Goal: Information Seeking & Learning: Learn about a topic

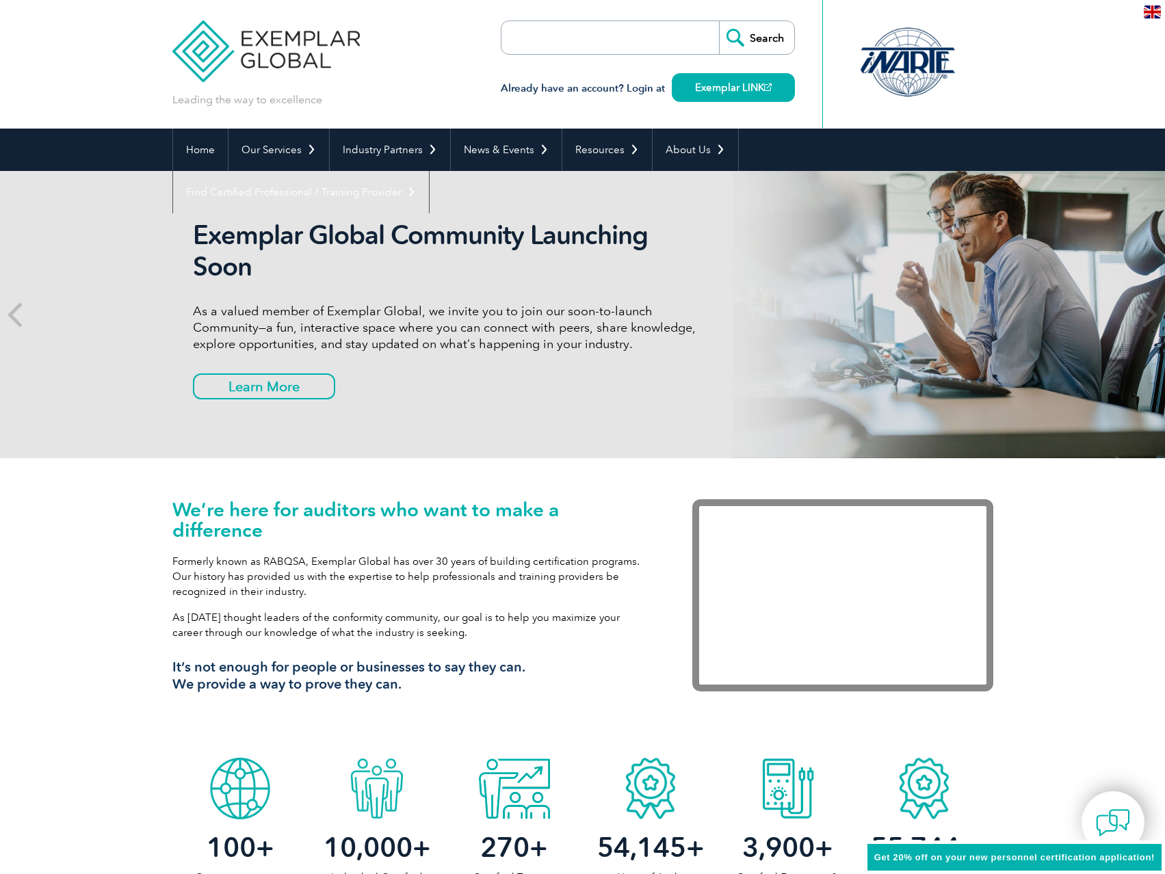
click at [734, 92] on link "Exemplar LINK" at bounding box center [733, 87] width 123 height 29
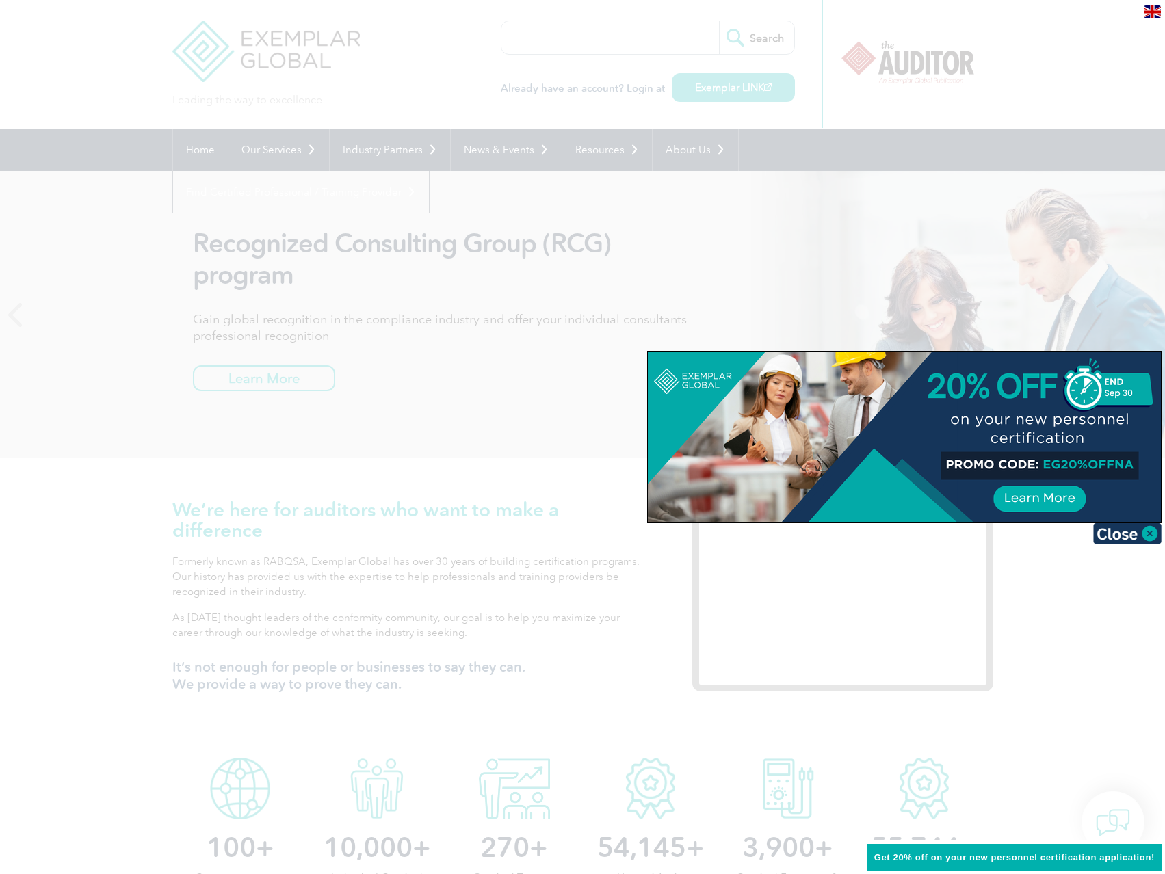
click at [501, 385] on div at bounding box center [582, 437] width 1165 height 874
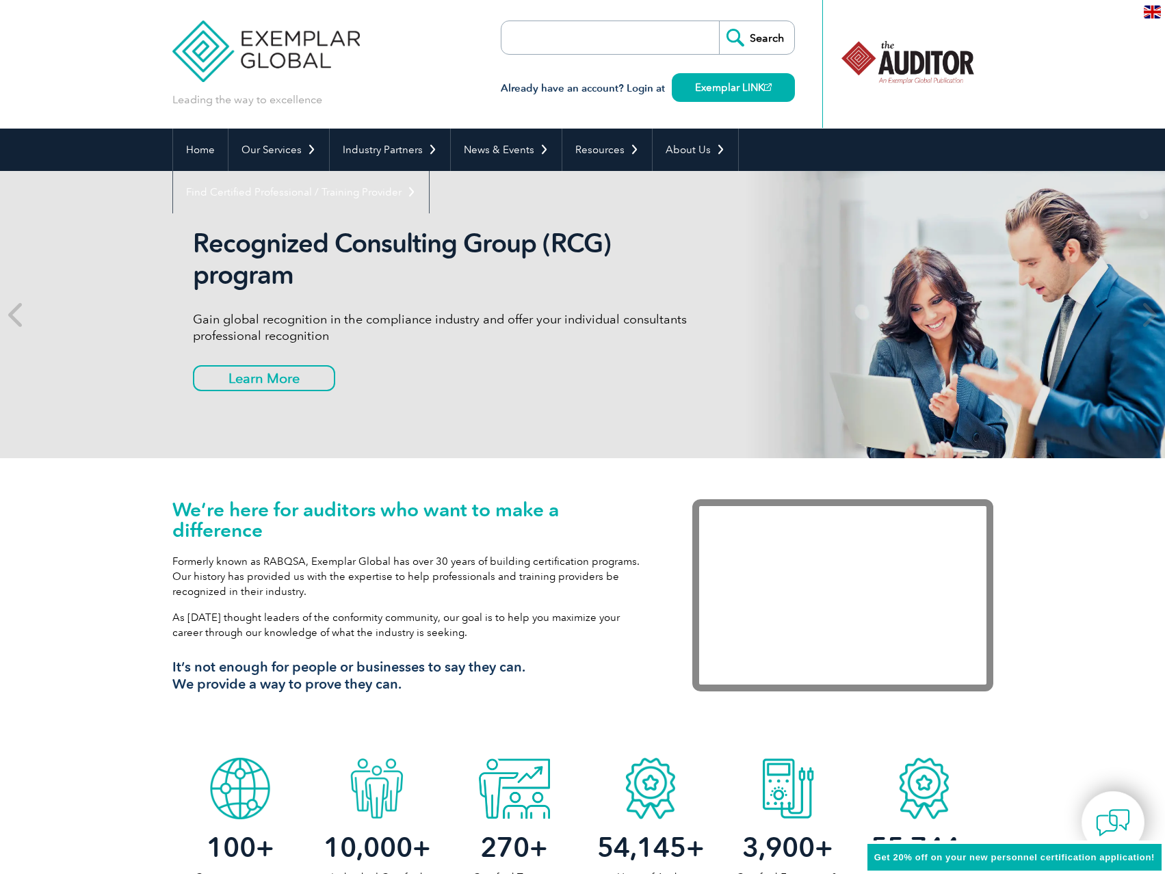
click at [14, 315] on icon at bounding box center [16, 315] width 17 height 0
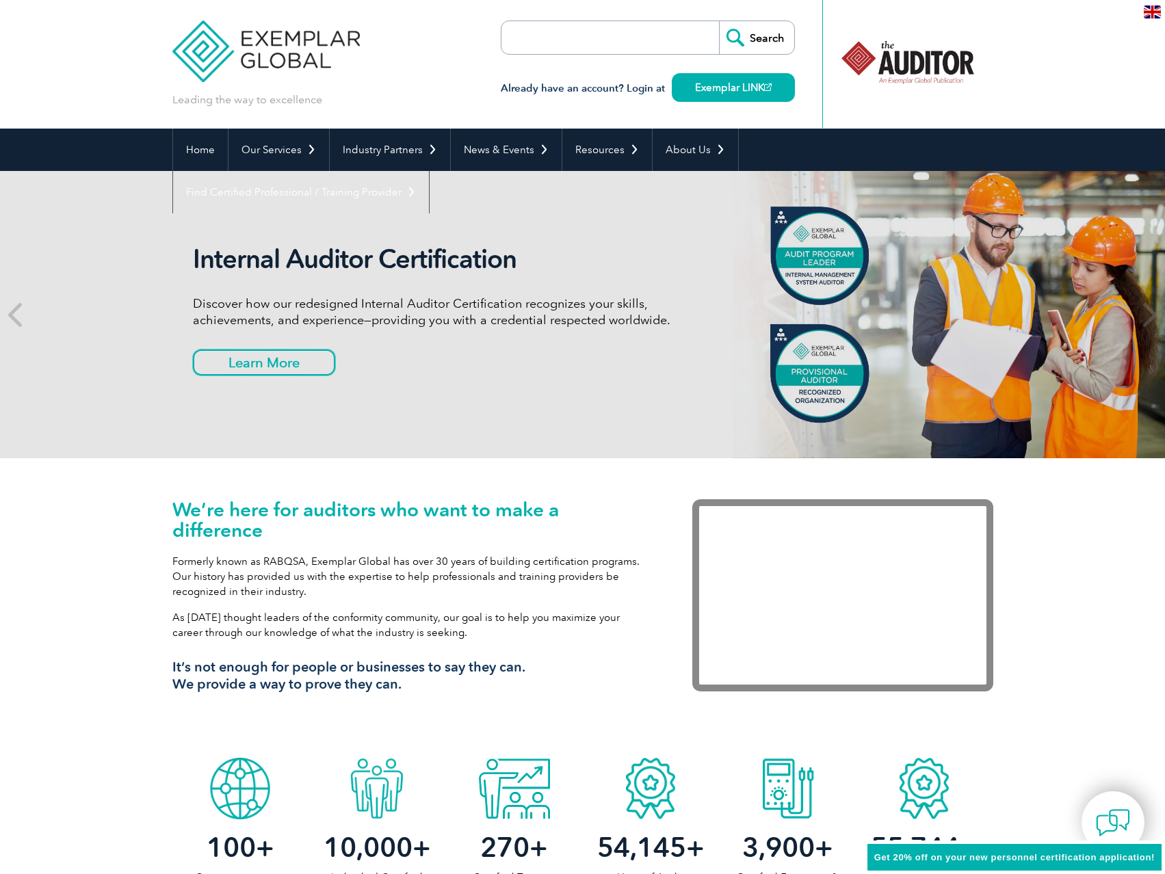
click at [250, 365] on link "Learn More" at bounding box center [264, 362] width 142 height 26
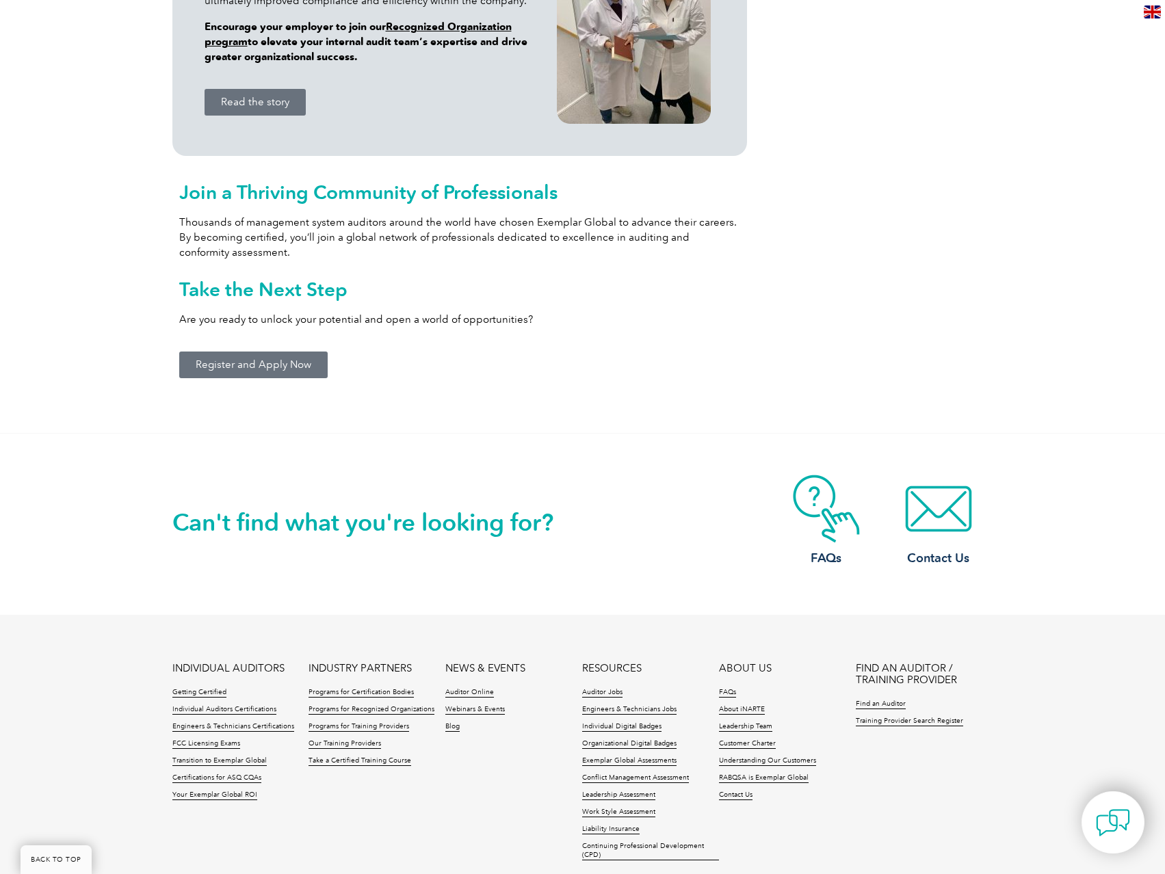
scroll to position [1505, 0]
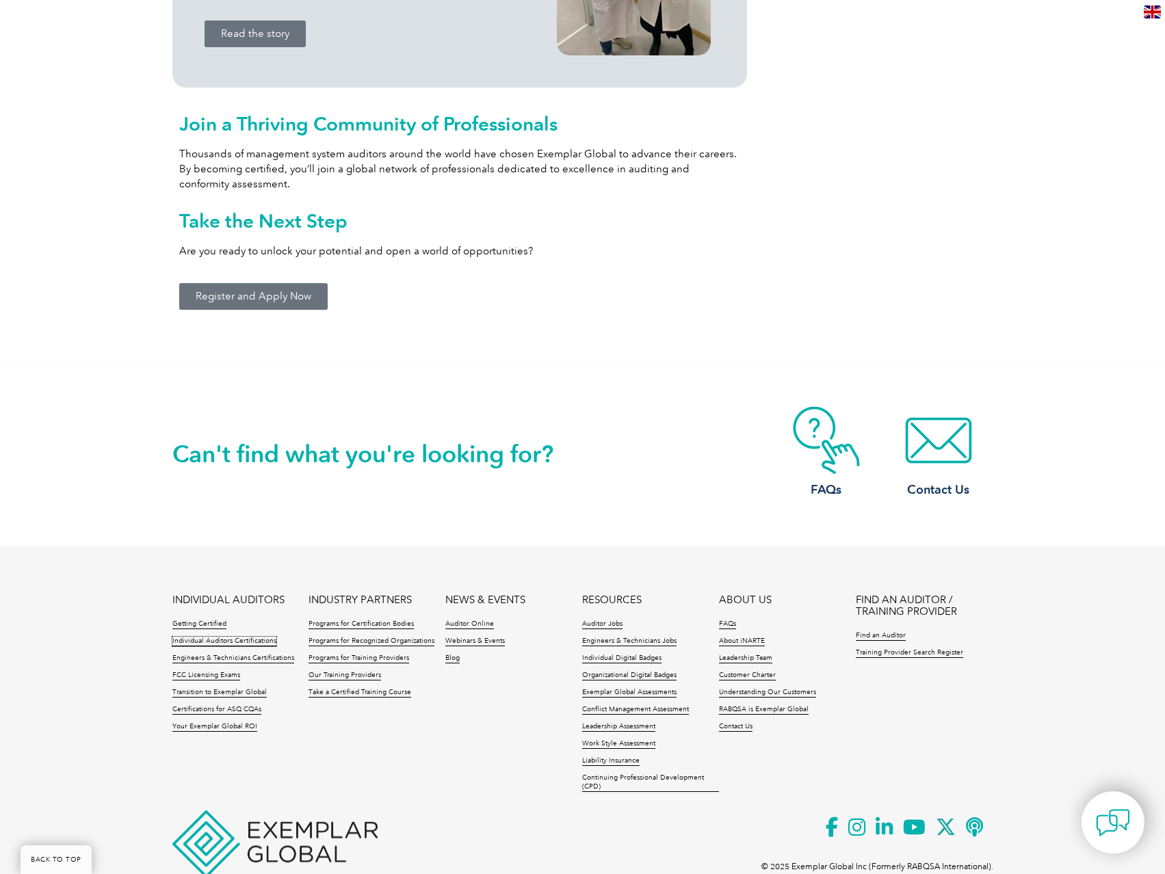
click at [243, 642] on link "Individual Auditors Certifications" at bounding box center [224, 642] width 104 height 10
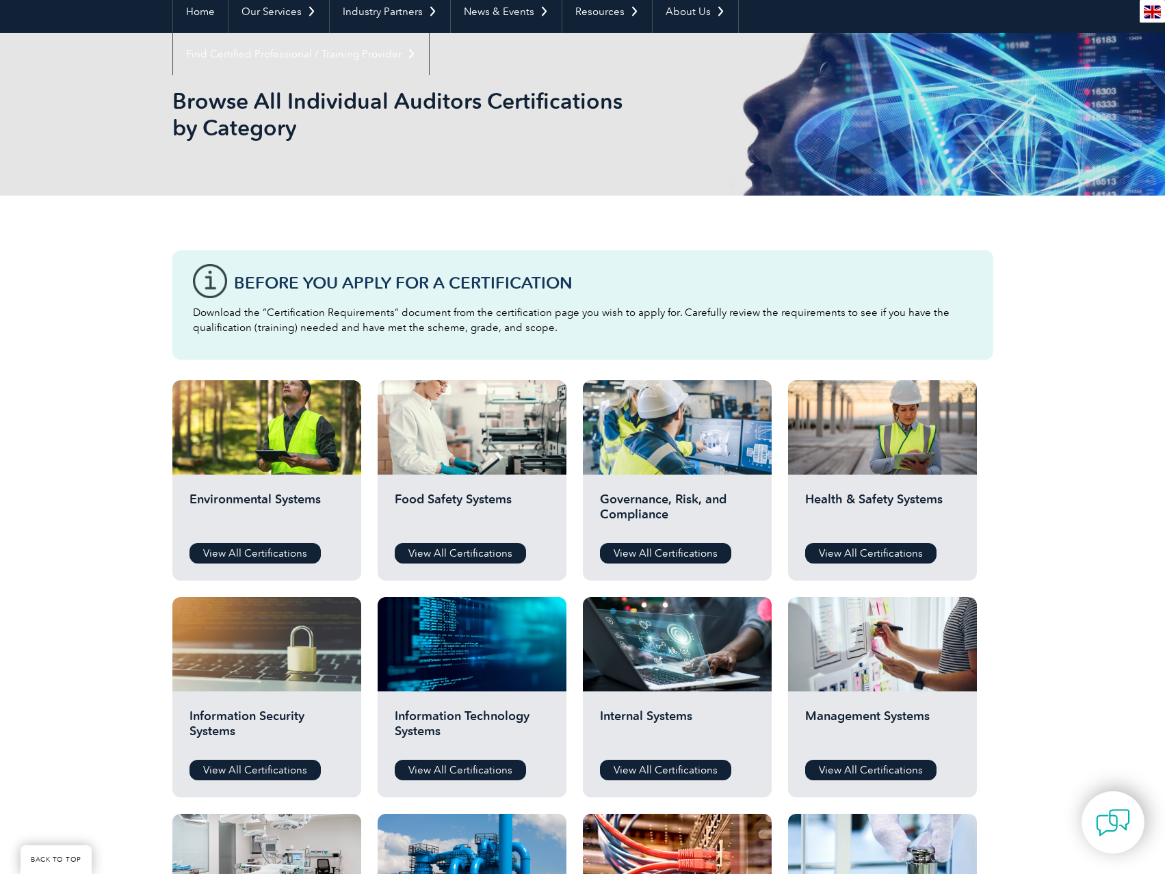
scroll to position [410, 0]
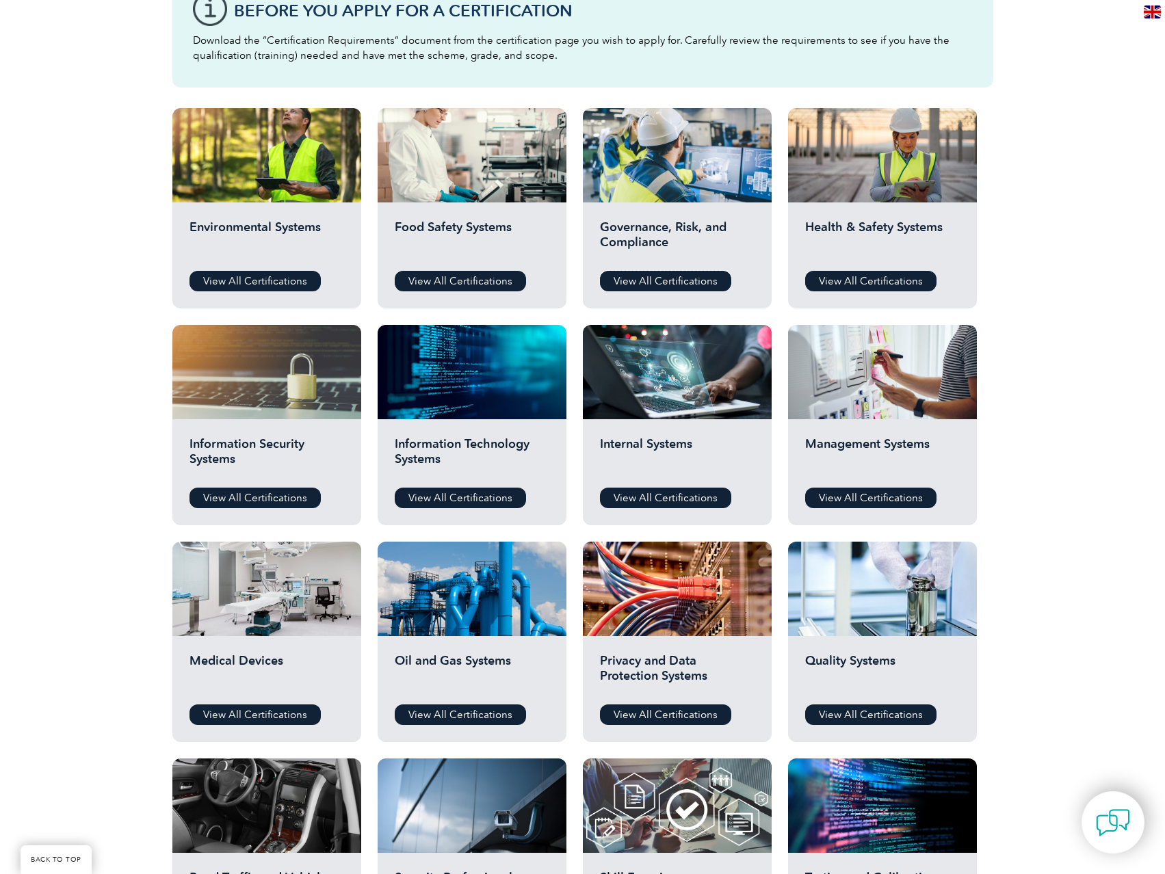
click at [661, 279] on link "View All Certifications" at bounding box center [665, 281] width 131 height 21
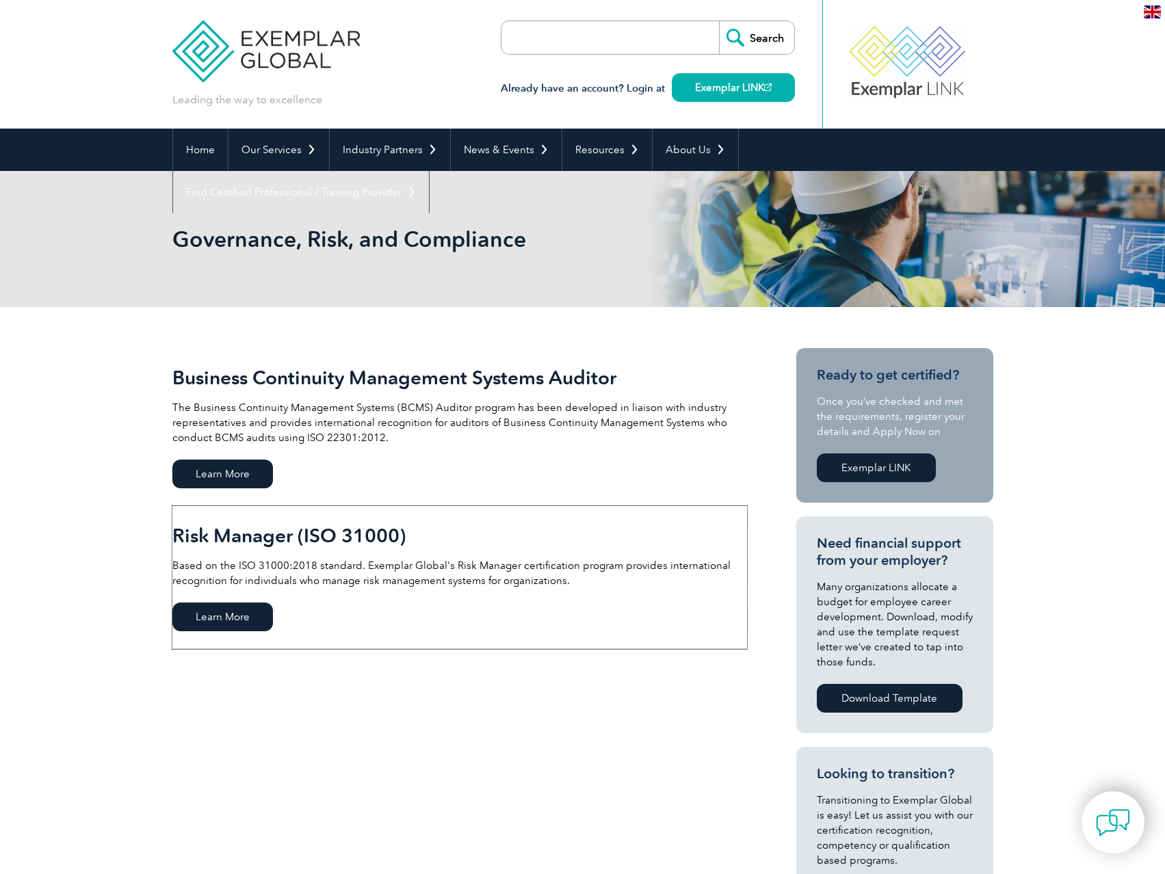
click at [235, 619] on span "Learn More" at bounding box center [222, 617] width 101 height 29
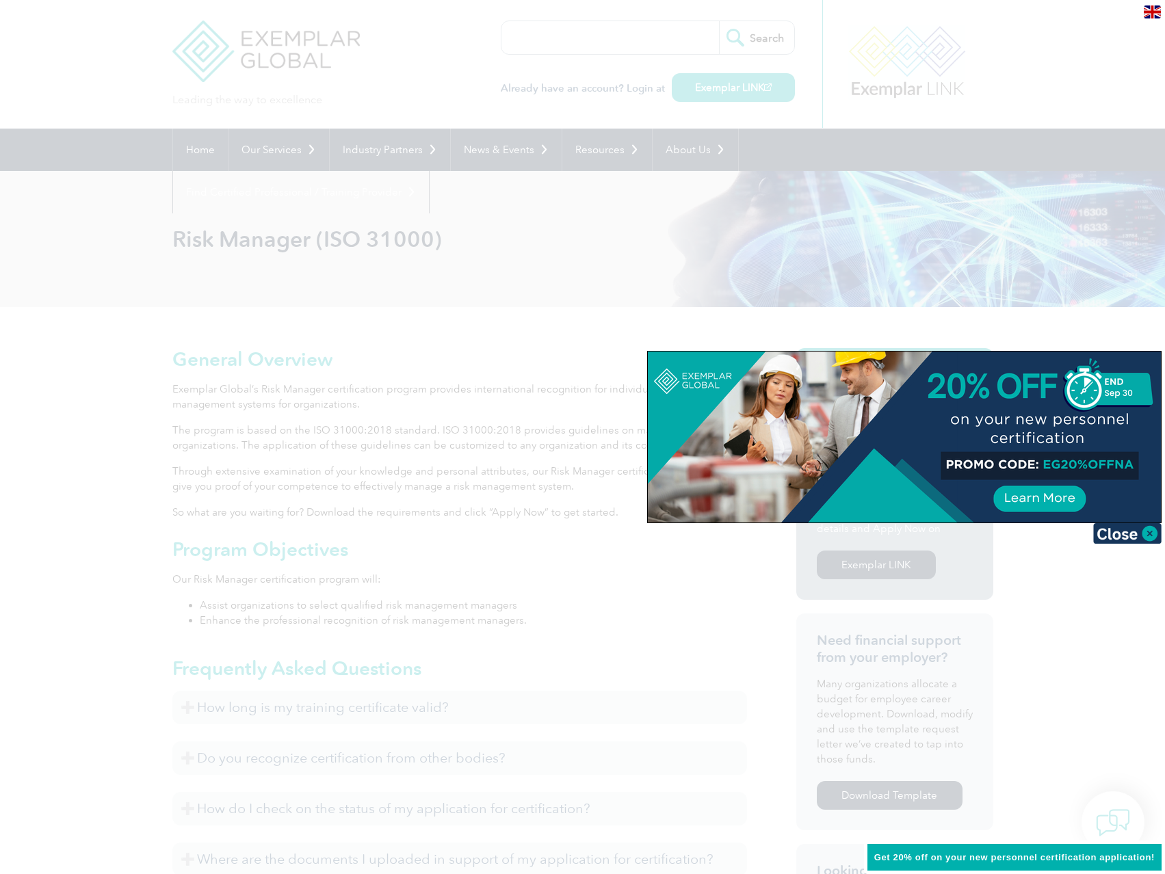
click at [1151, 534] on img at bounding box center [1127, 533] width 68 height 21
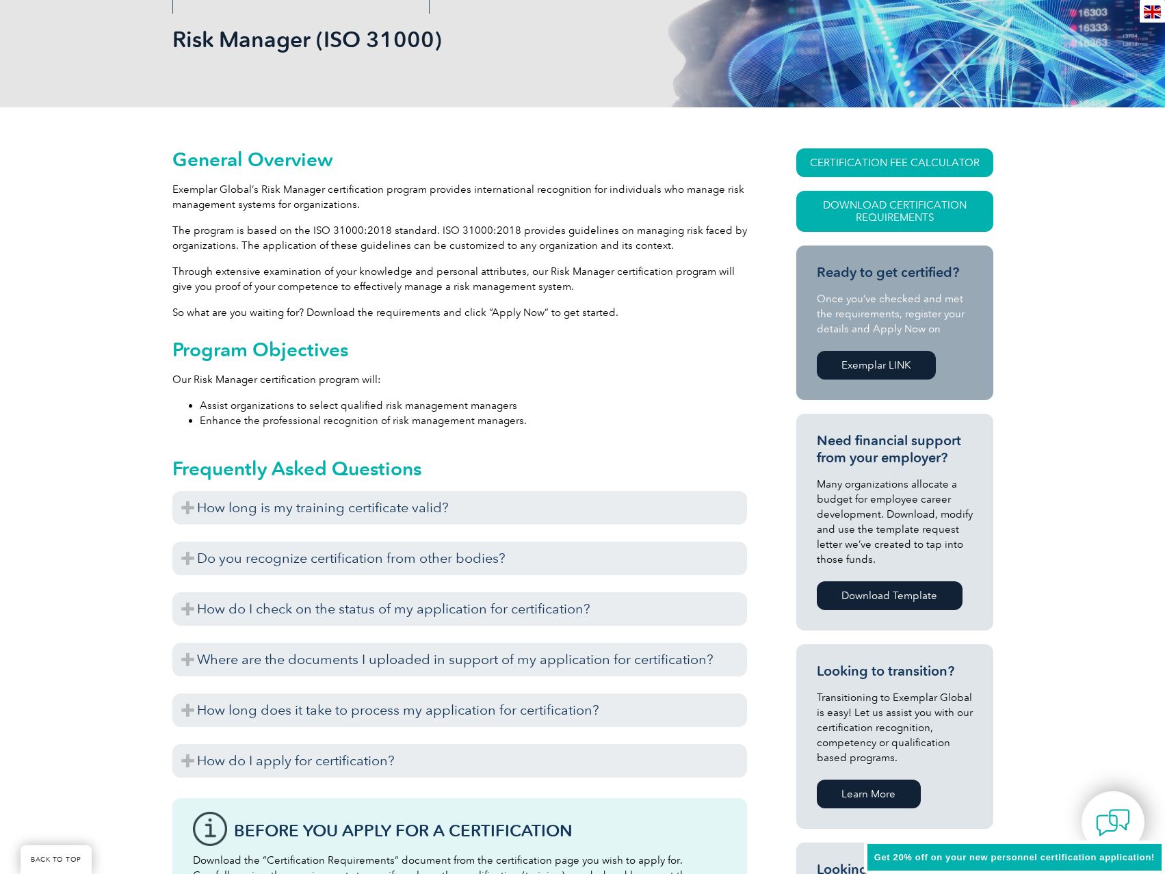
scroll to position [205, 0]
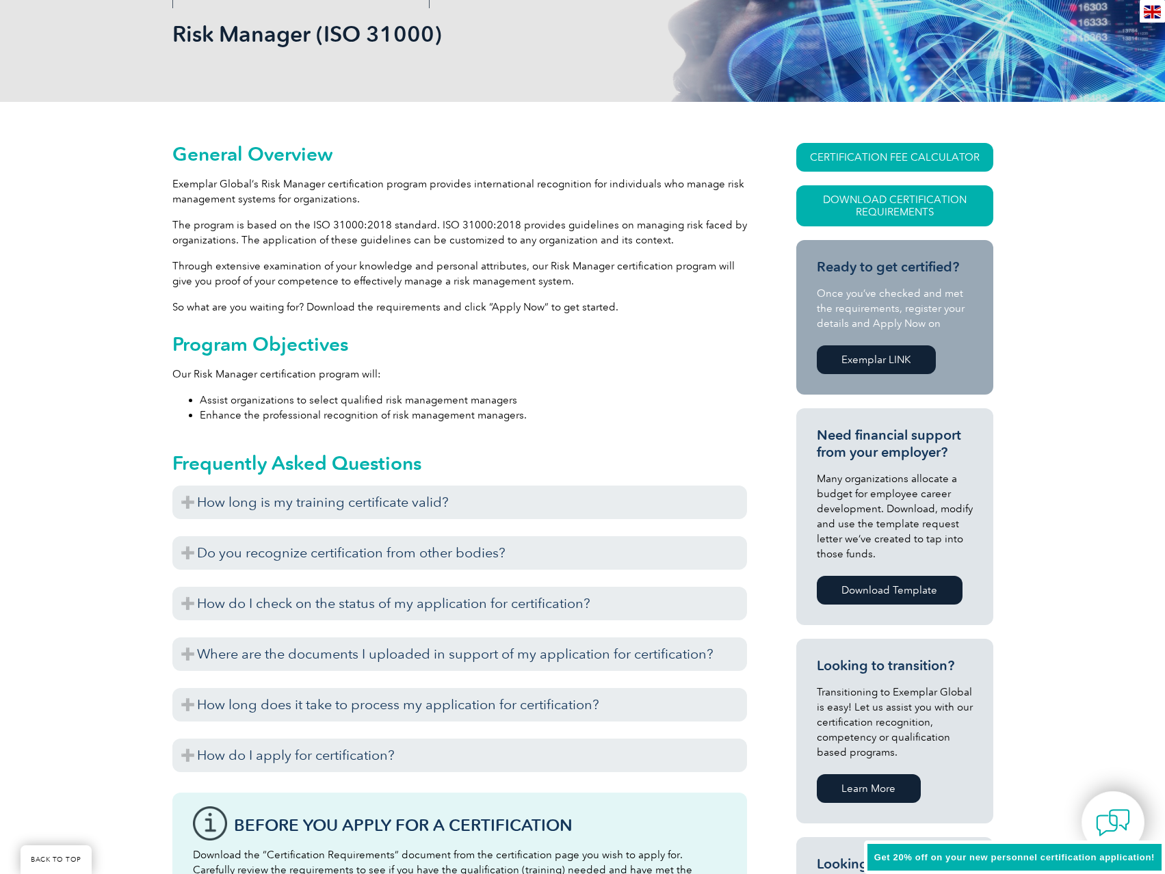
click at [182, 552] on h3 "Do you recognize certification from other bodies?" at bounding box center [459, 553] width 575 height 34
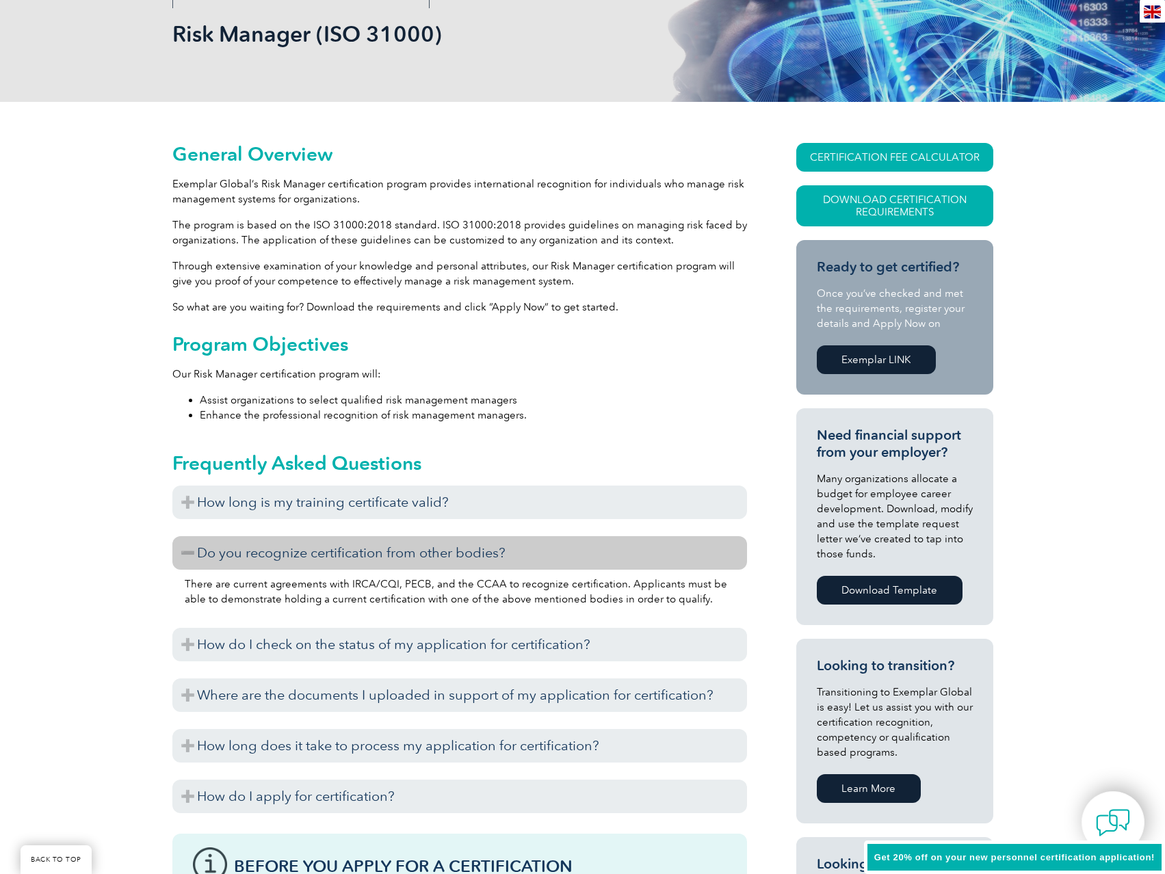
click at [185, 647] on h3 "How do I check on the status of my application for certification?" at bounding box center [459, 645] width 575 height 34
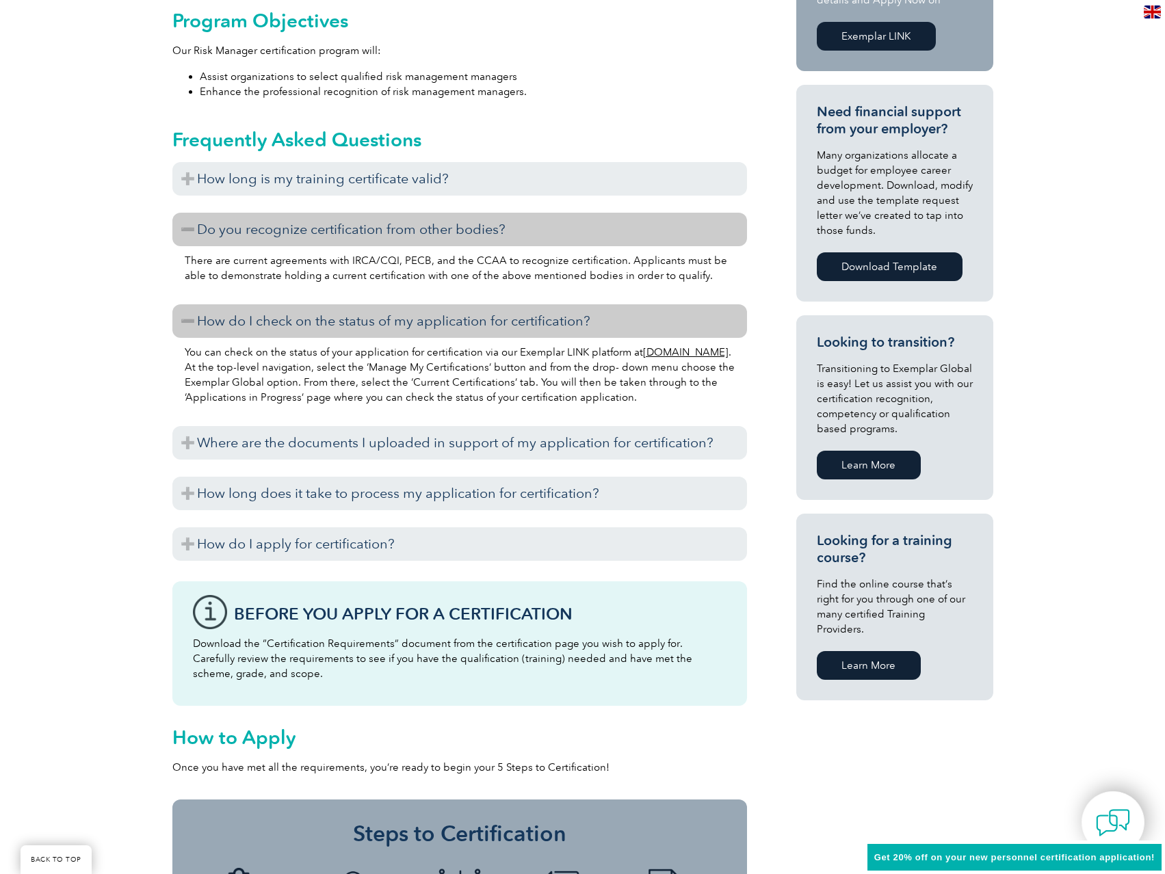
scroll to position [547, 0]
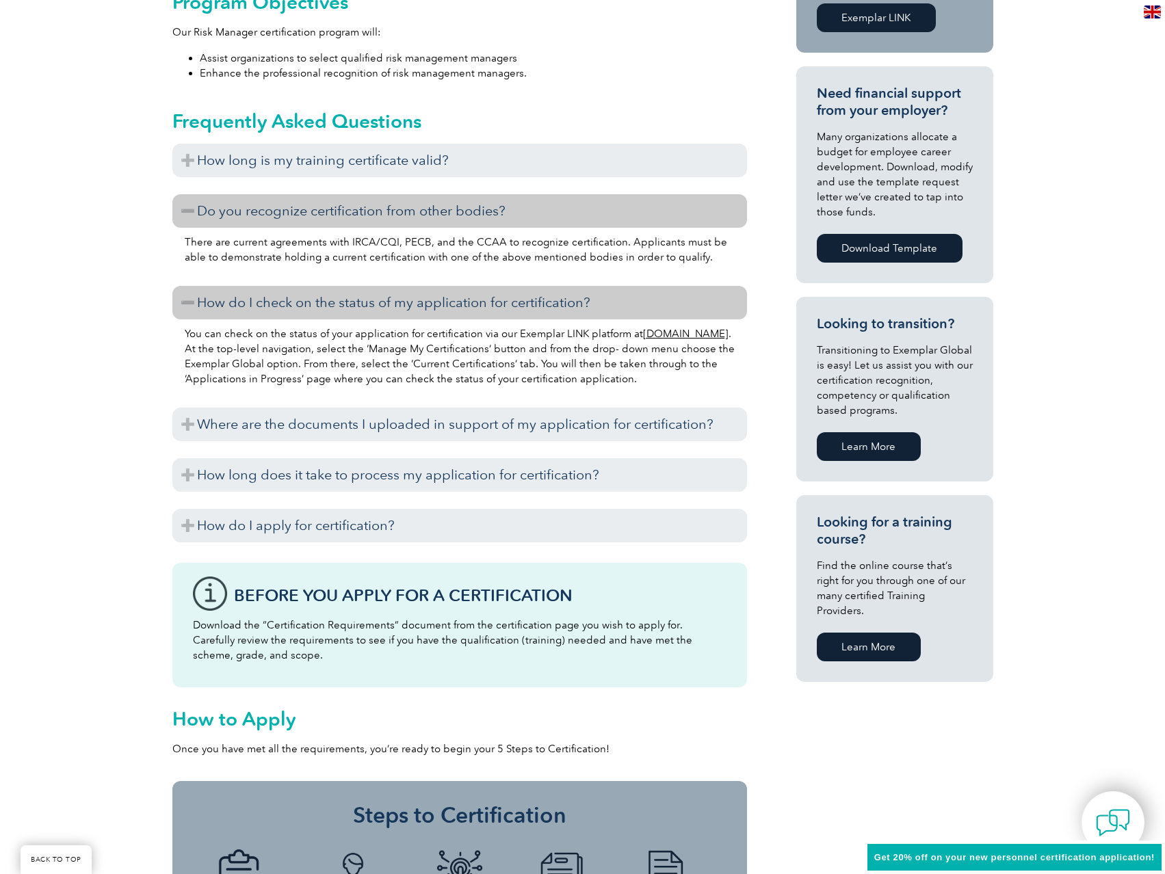
click at [188, 520] on h3 "How do I apply for certification?" at bounding box center [459, 526] width 575 height 34
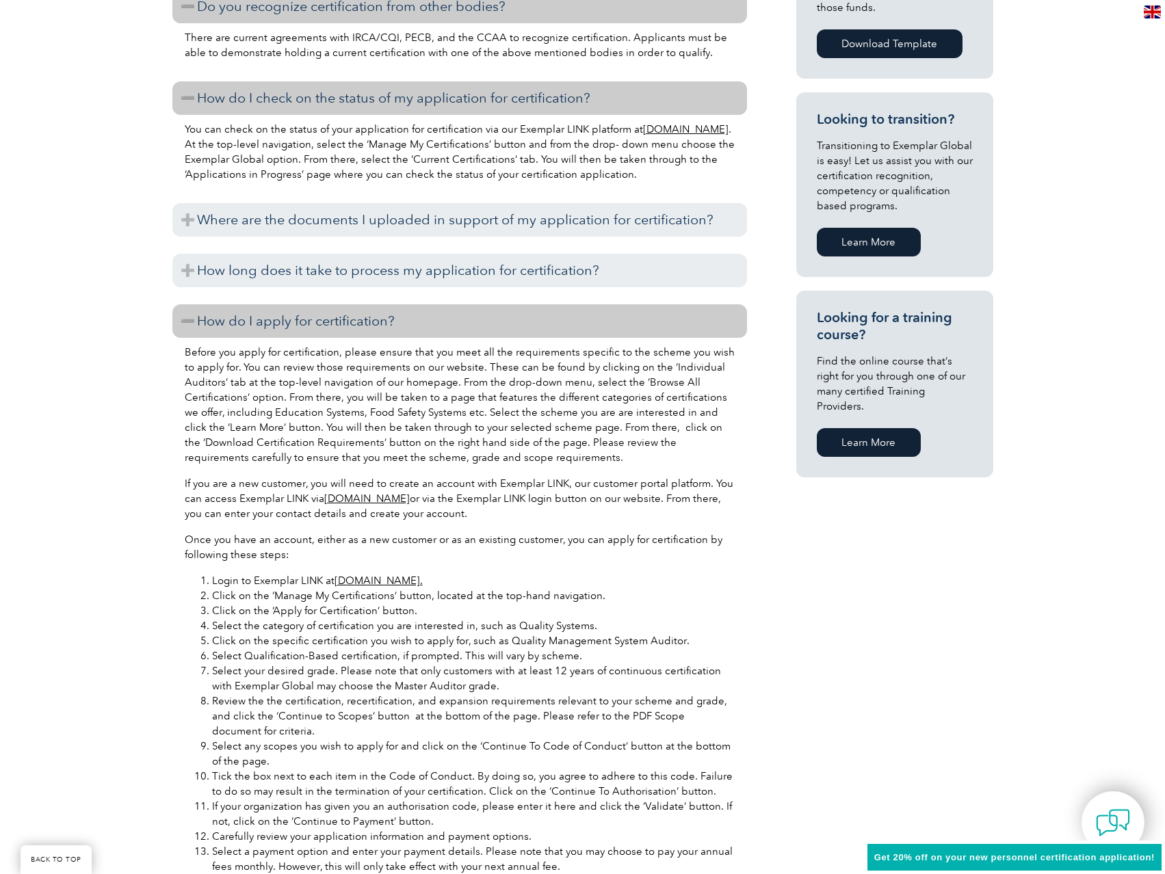
scroll to position [752, 0]
click at [384, 495] on link "[DOMAIN_NAME]" at bounding box center [366, 498] width 85 height 12
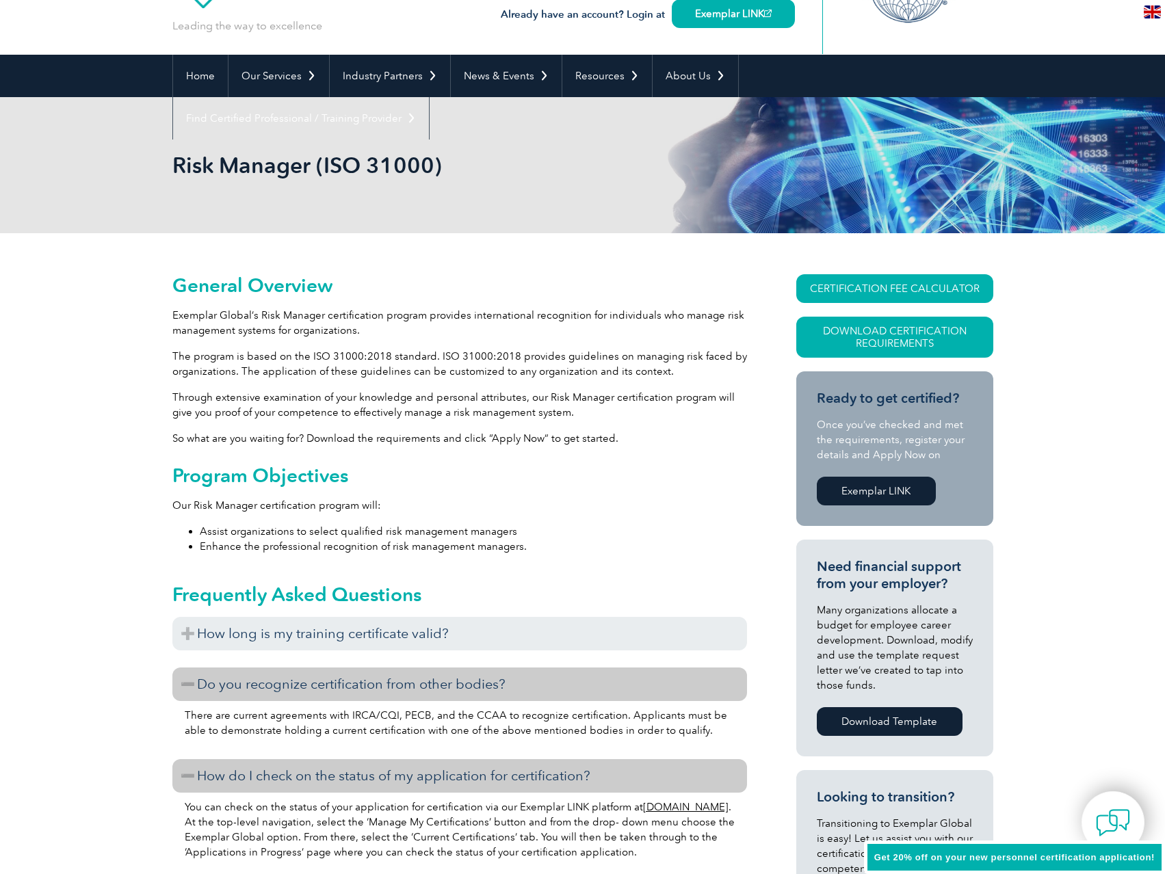
scroll to position [0, 0]
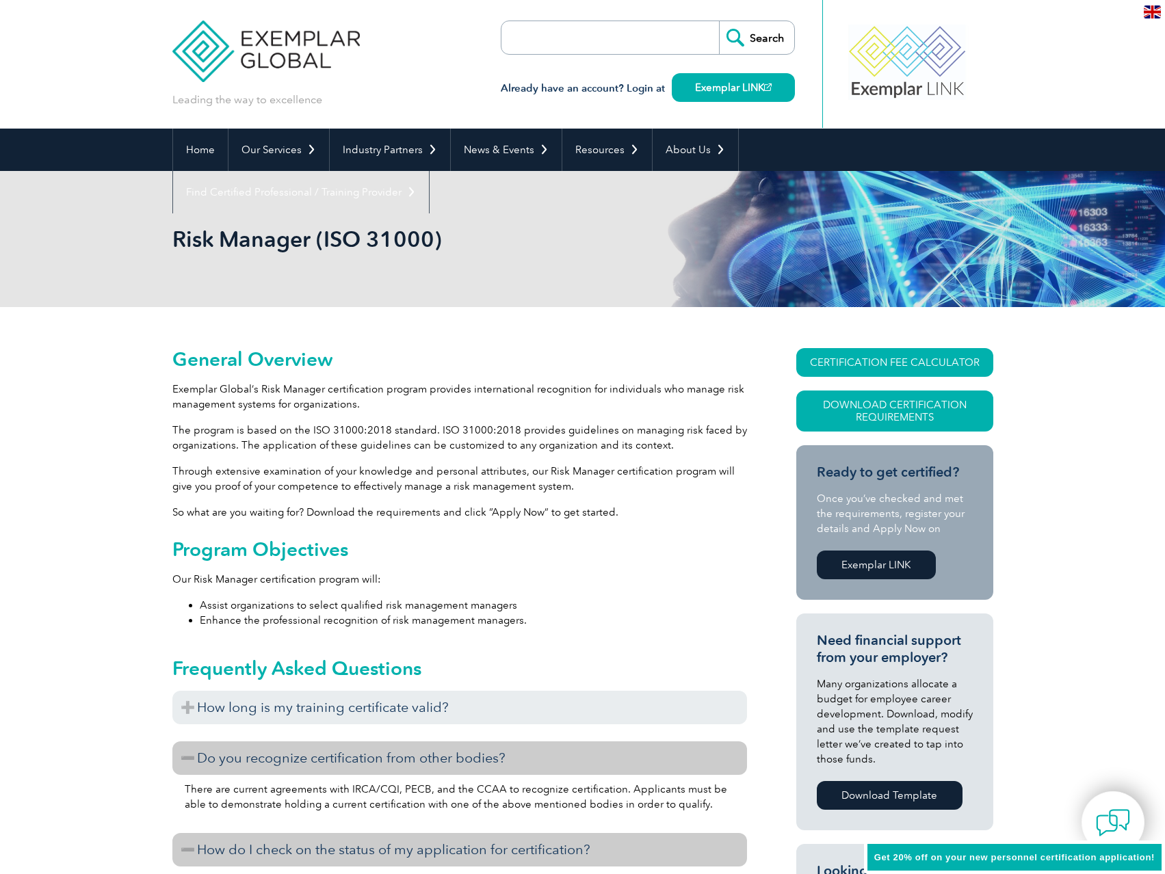
click at [745, 85] on link "Exemplar LINK" at bounding box center [733, 87] width 123 height 29
